Goal: Contribute content

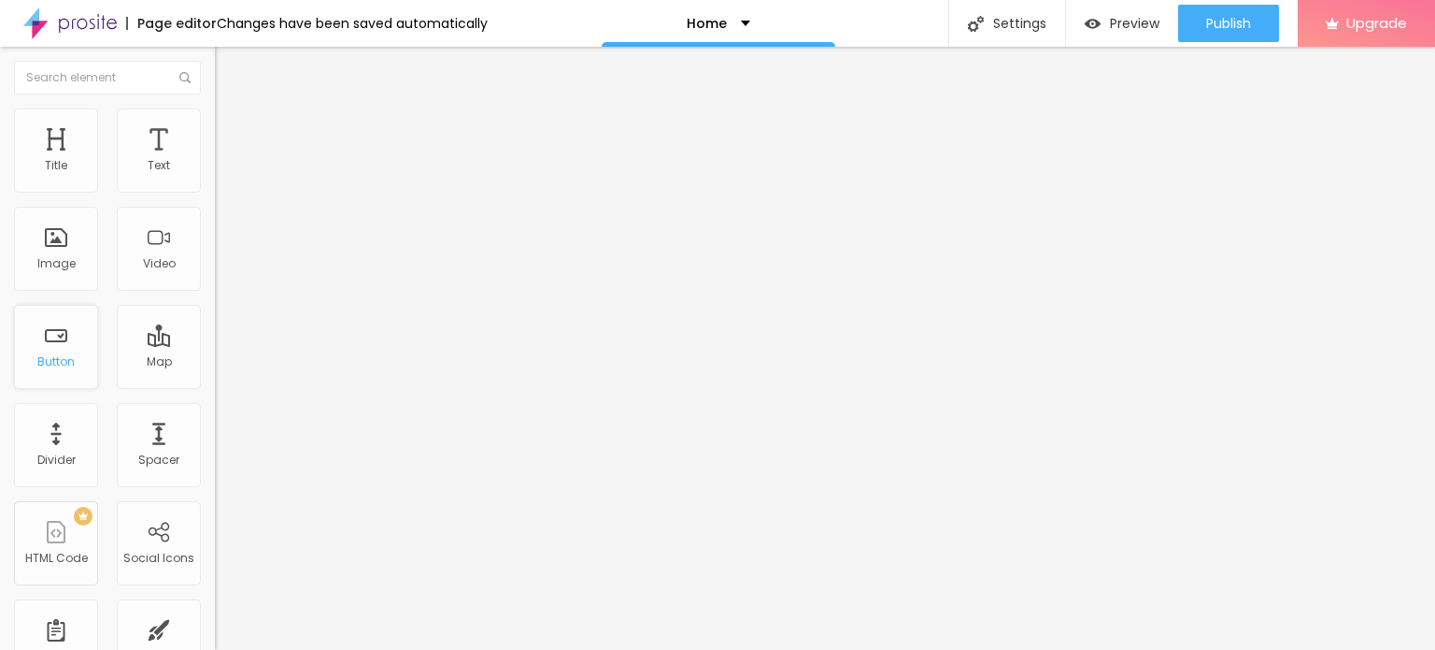
click at [62, 355] on div "Button" at bounding box center [55, 361] width 37 height 13
click at [215, 176] on input "Click me" at bounding box center [327, 166] width 224 height 19
paste input "Whatsapp Now 📞 [PHONE_NUMBER]"
type input "Whatsapp Now 📞 [PHONE_NUMBER]"
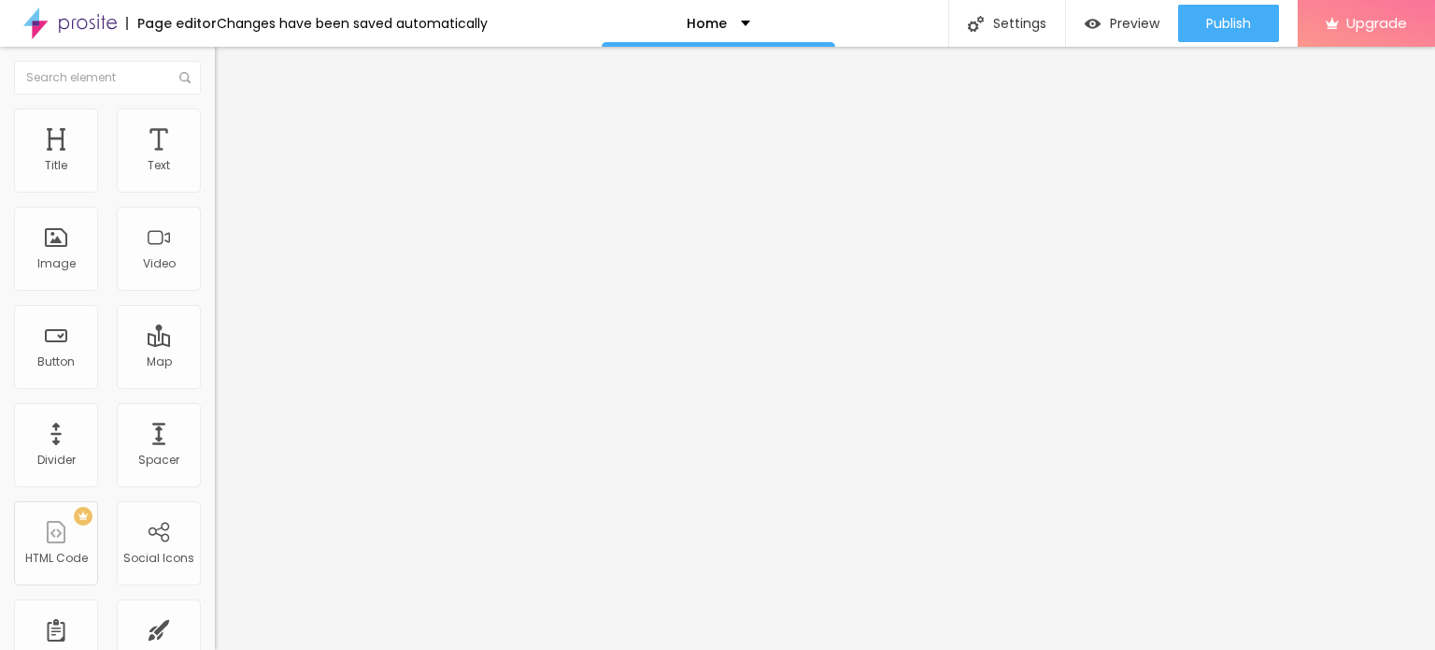
scroll to position [0, 0]
click at [215, 381] on input "https://" at bounding box center [327, 375] width 224 height 19
paste input "[DOMAIN_NAME][URL]"
type input "[URL][DOMAIN_NAME]"
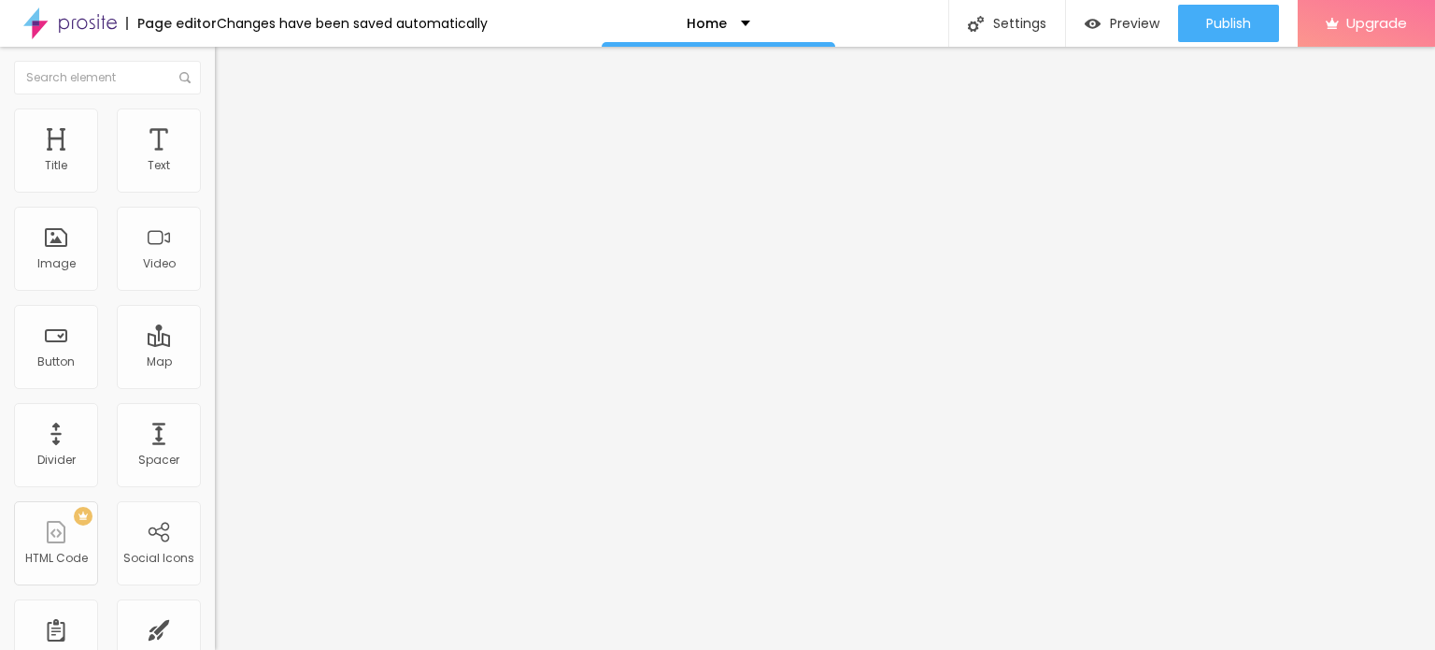
click at [215, 417] on div "Open in new tab" at bounding box center [322, 412] width 215 height 9
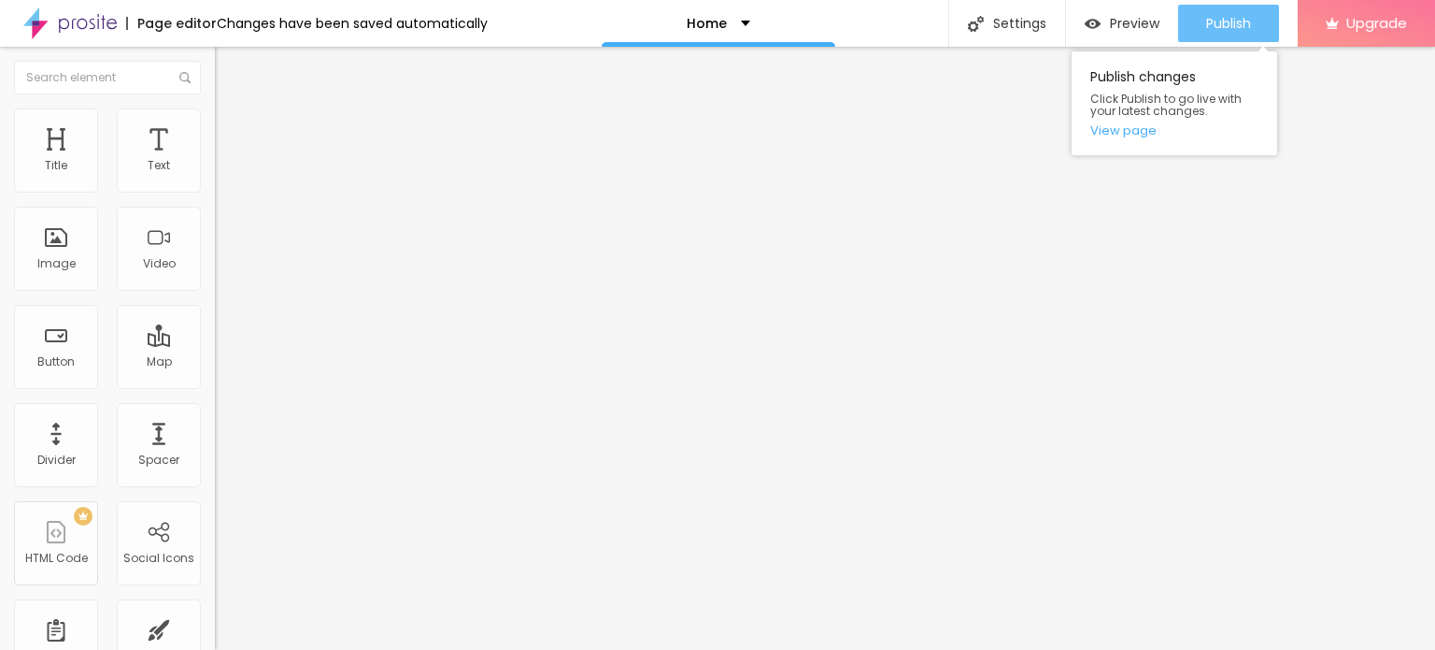
click at [1243, 33] on div "Publish" at bounding box center [1228, 23] width 45 height 37
click at [1125, 126] on link "View page" at bounding box center [1175, 130] width 168 height 12
